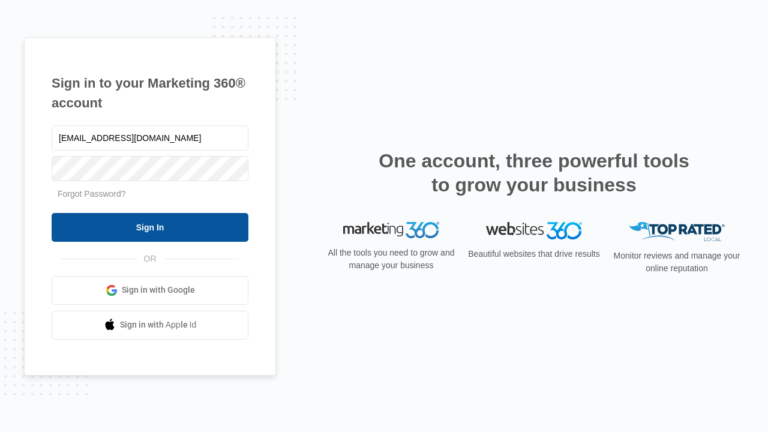
click at [150, 227] on input "Sign In" at bounding box center [150, 227] width 197 height 29
